Goal: Information Seeking & Learning: Learn about a topic

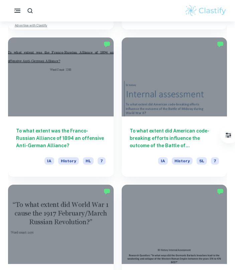
scroll to position [821, 0]
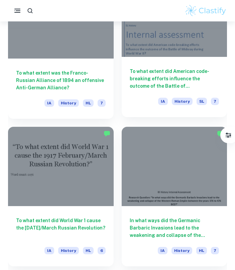
click at [157, 76] on h6 "To what extent did American code-breaking efforts influence the outcome of the …" at bounding box center [175, 79] width 90 height 22
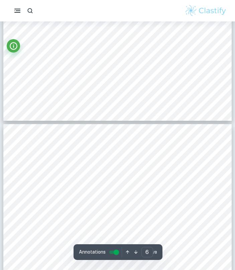
scroll to position [1910, 0]
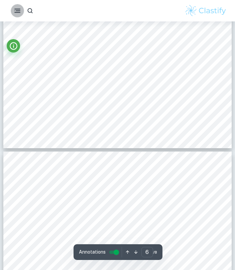
click at [16, 9] on icon "button" at bounding box center [17, 11] width 8 height 8
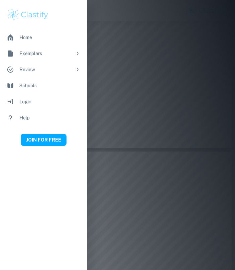
click at [103, 53] on div at bounding box center [117, 135] width 235 height 270
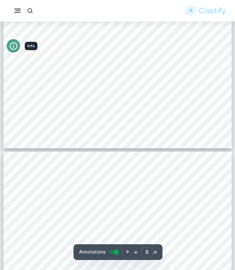
click at [15, 44] on icon "Info" at bounding box center [13, 45] width 9 height 9
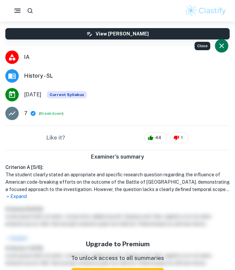
scroll to position [0, 0]
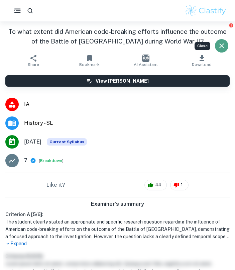
click at [222, 39] on button "Close" at bounding box center [221, 45] width 13 height 13
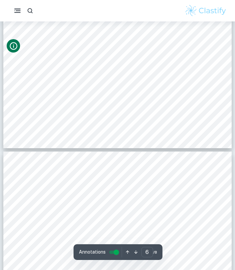
type input "7"
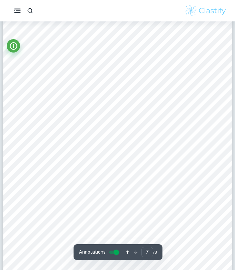
scroll to position [2058, 0]
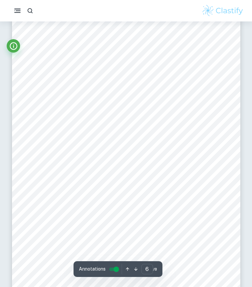
type input "7"
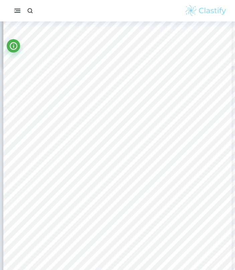
scroll to position [3115, 0]
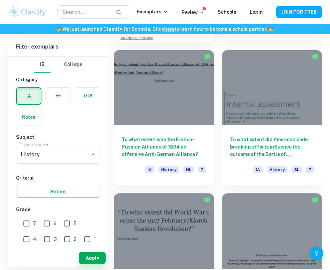
scroll to position [801, 0]
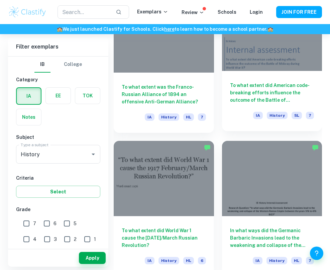
click at [235, 96] on h6 "To what extent did American code-breaking efforts influence the outcome of the …" at bounding box center [272, 93] width 84 height 22
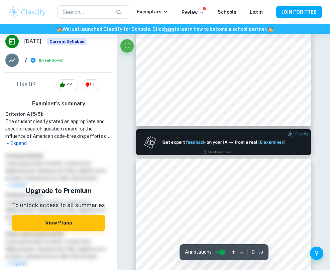
scroll to position [154, 0]
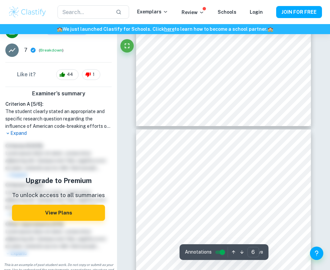
type input "7"
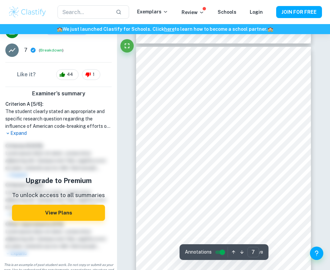
scroll to position [1560, 0]
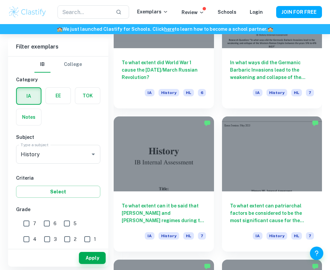
scroll to position [1014, 0]
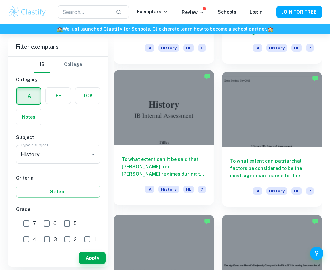
click at [162, 166] on h6 "To what extent can it be said that [PERSON_NAME] and [PERSON_NAME] regimes duri…" at bounding box center [164, 167] width 84 height 22
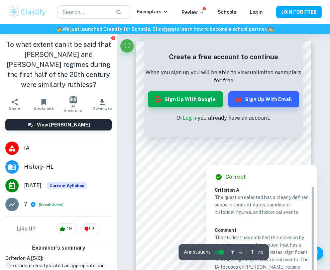
click at [235, 159] on div at bounding box center [223, 159] width 127 height 7
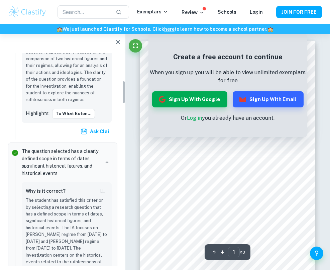
scroll to position [251, 0]
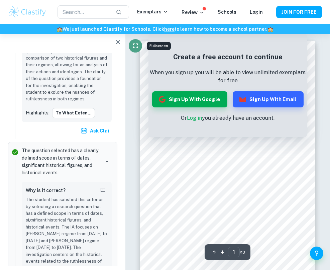
click at [135, 45] on icon "Fullscreen" at bounding box center [135, 46] width 8 height 8
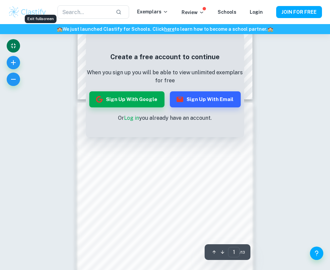
scroll to position [315, 0]
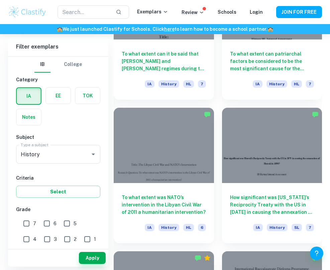
scroll to position [1126, 0]
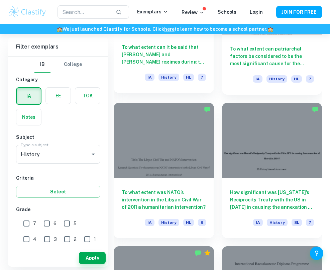
click at [167, 48] on h6 "To what extent can it be said that [PERSON_NAME] and [PERSON_NAME] regimes duri…" at bounding box center [164, 54] width 84 height 22
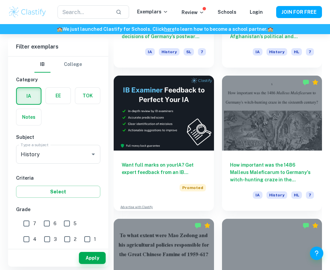
scroll to position [1490, 0]
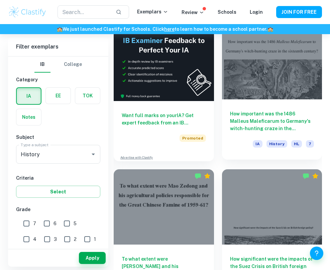
click at [235, 121] on h6 "How important was the 1486 Malleus Maleficarum to Germany's witch-hunting craze…" at bounding box center [272, 121] width 84 height 22
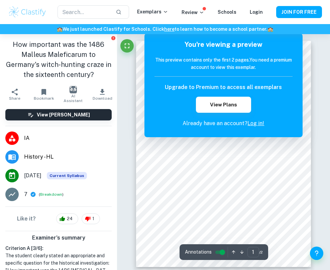
scroll to position [273, 0]
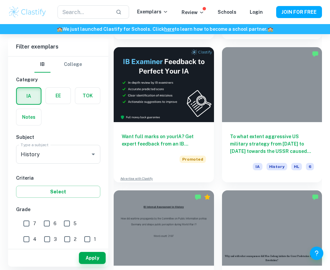
scroll to position [267, 0]
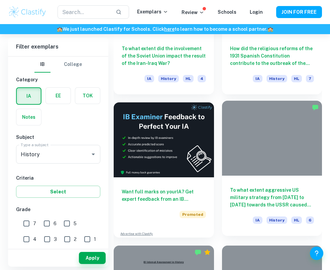
click at [235, 199] on h6 "To what extent aggressive US military strategy from [DATE] to [DATE] towards th…" at bounding box center [272, 197] width 84 height 22
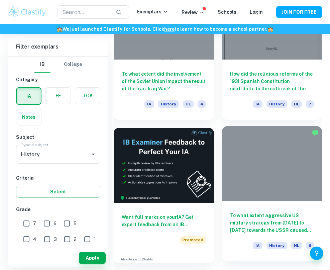
scroll to position [158, 0]
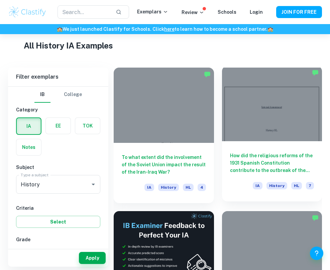
click at [235, 161] on h6 "How did the religious reforms of the 1931 Spanish Constitution contribute to th…" at bounding box center [272, 163] width 84 height 22
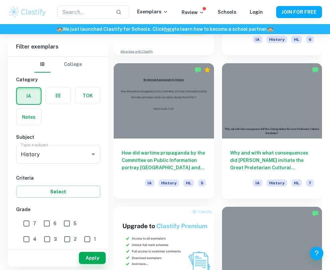
scroll to position [459, 0]
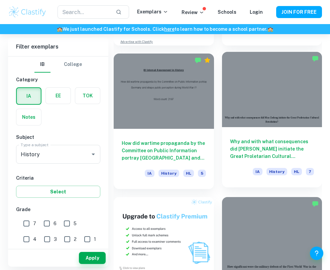
click at [235, 147] on h6 "Why and with what consequences did [PERSON_NAME] initiate the Great Proletarian…" at bounding box center [272, 149] width 84 height 22
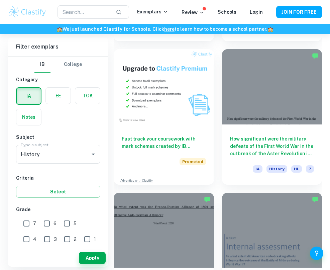
scroll to position [610, 0]
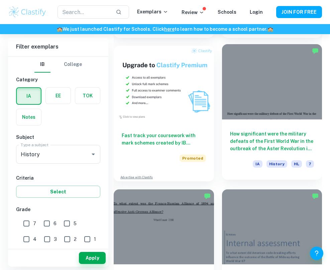
click at [235, 148] on h6 "How significant were the military defeats of the First World War in the outbrea…" at bounding box center [272, 141] width 84 height 22
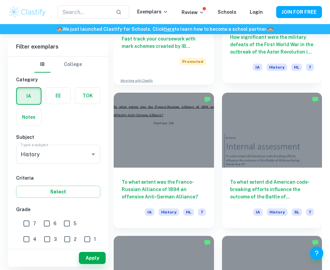
scroll to position [763, 0]
